Goal: Check status: Check status

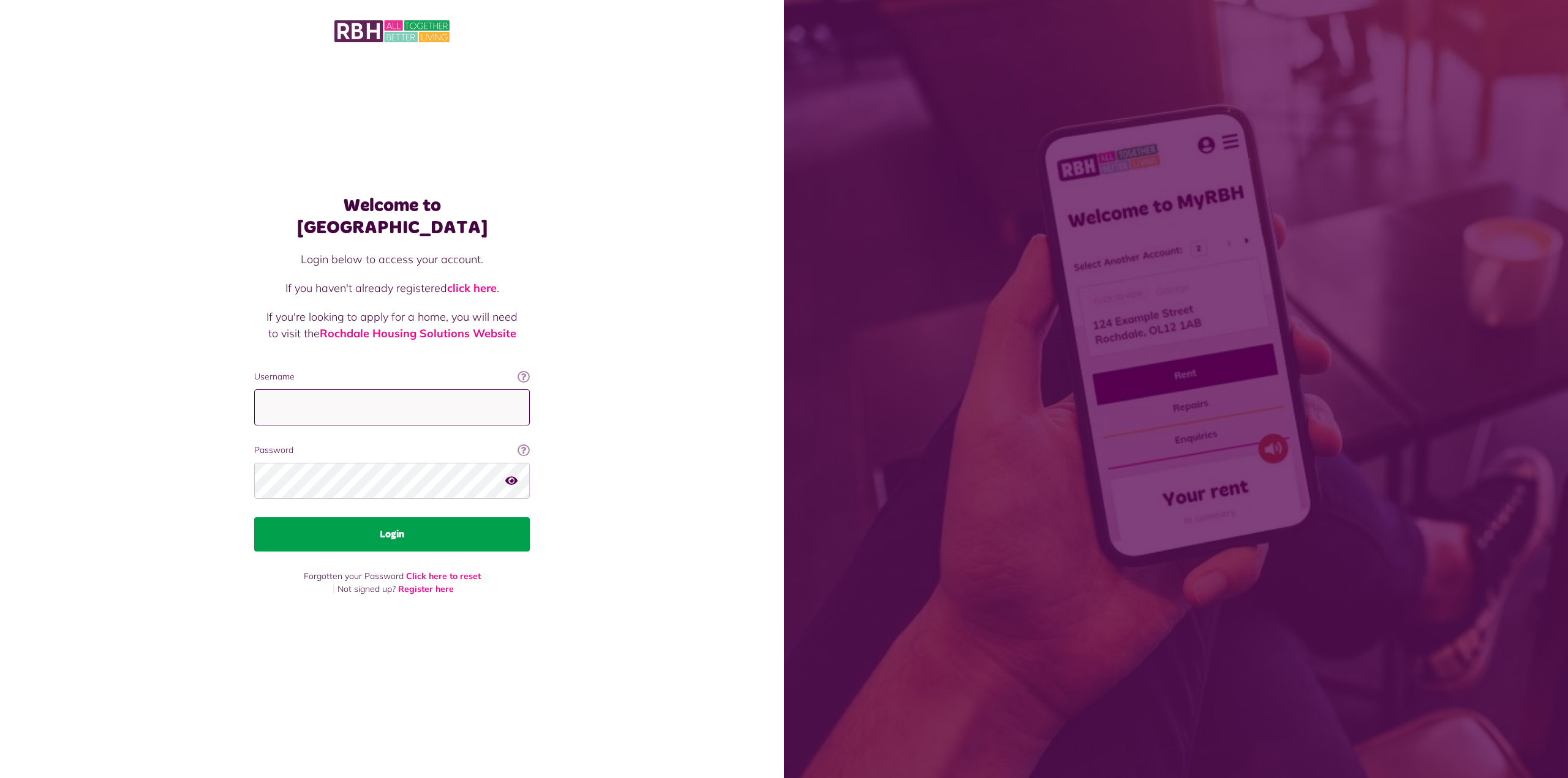
type input "**********"
click at [476, 525] on button "Login" at bounding box center [392, 535] width 276 height 34
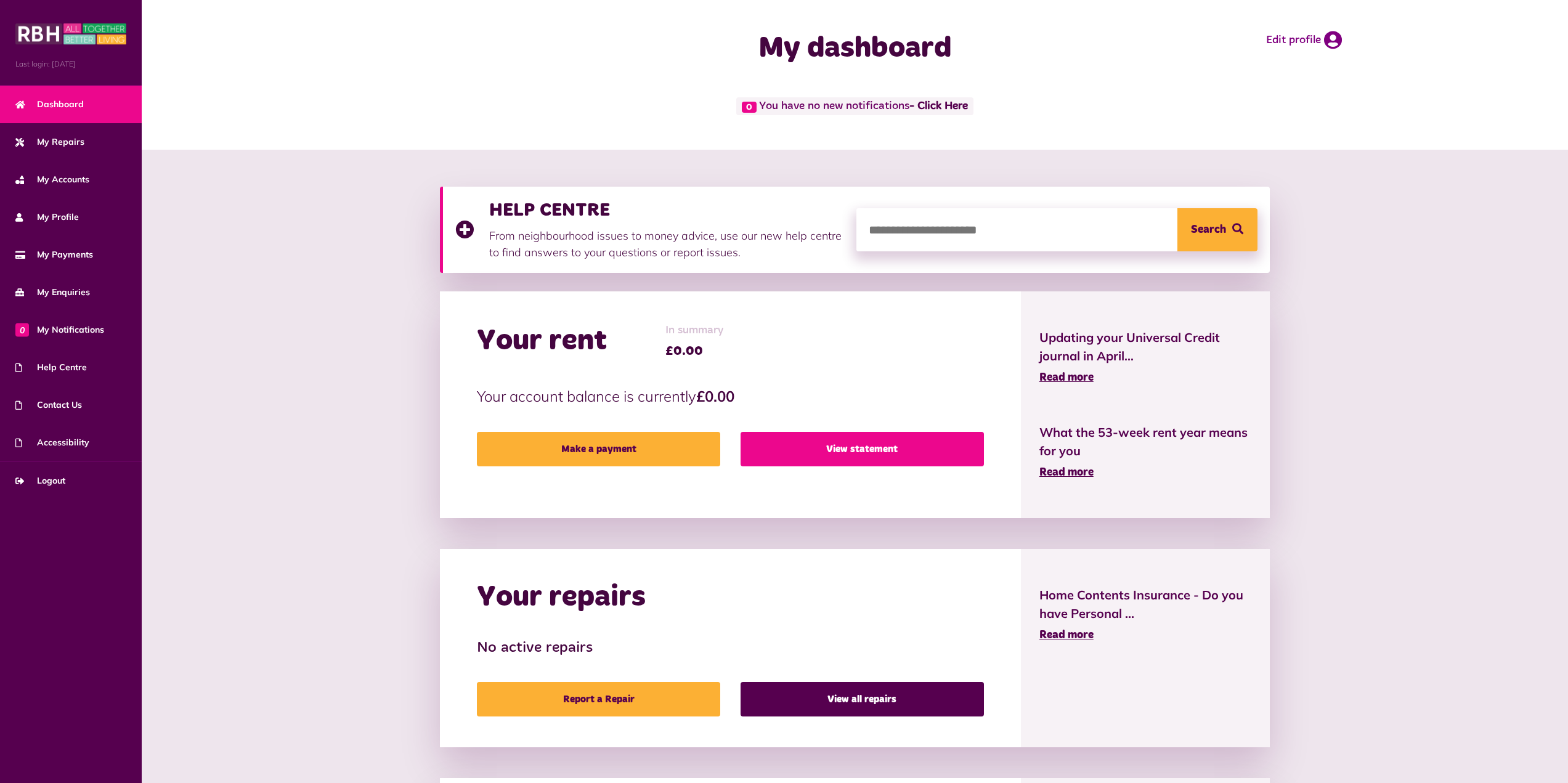
click at [831, 452] on link "View statement" at bounding box center [862, 449] width 244 height 35
